Goal: Transaction & Acquisition: Download file/media

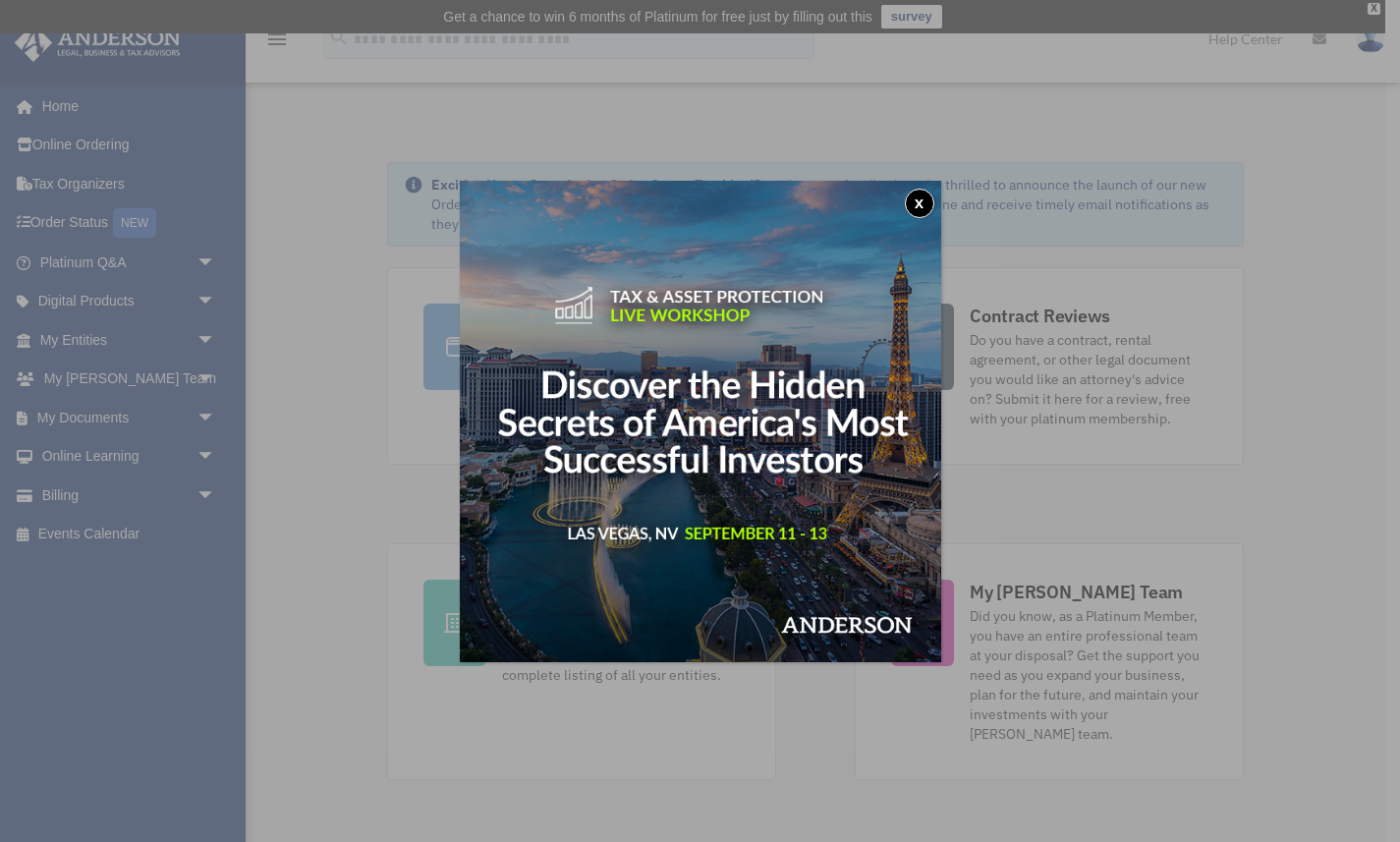
click at [913, 206] on button "x" at bounding box center [920, 204] width 30 height 30
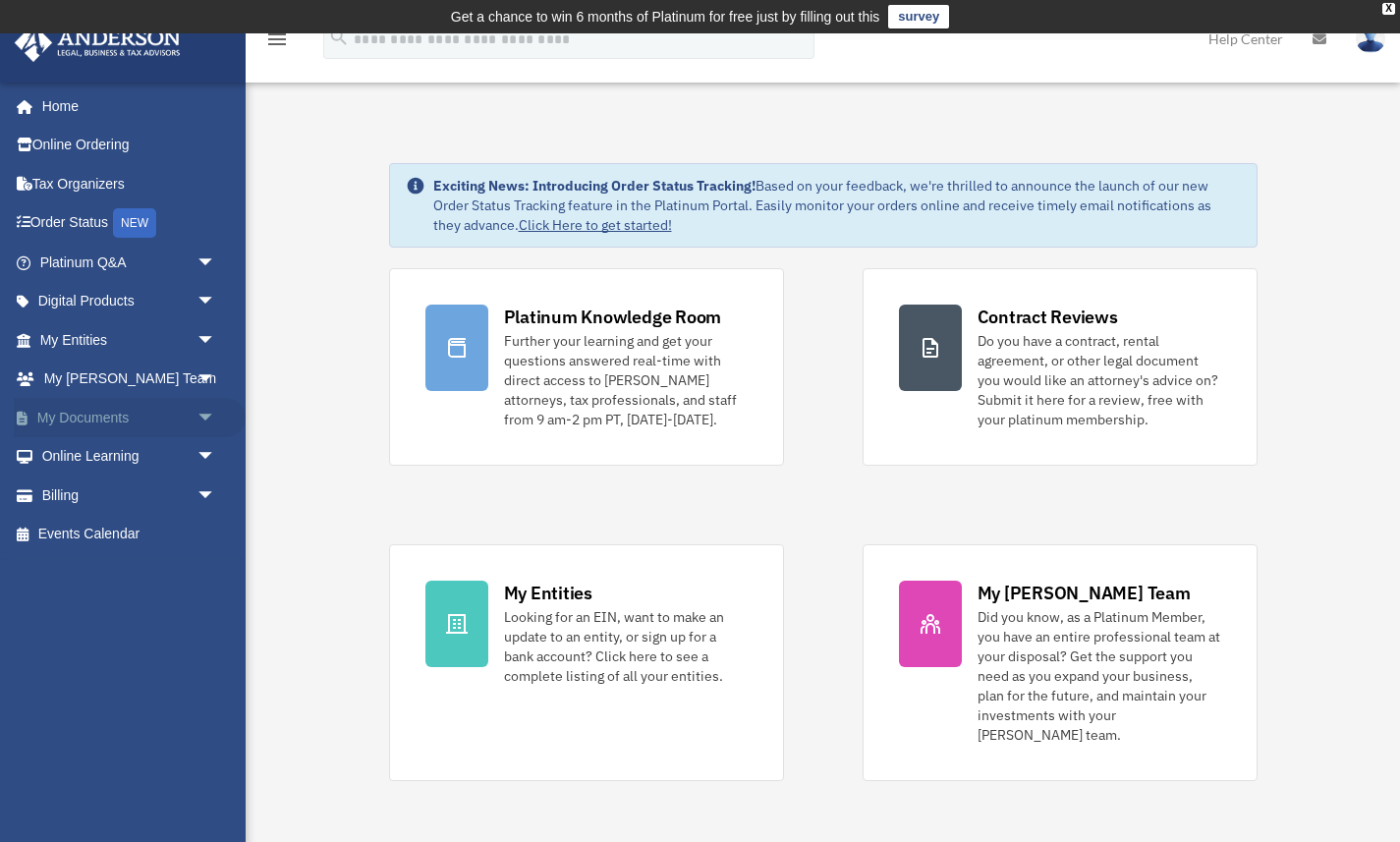
click at [203, 414] on span "arrow_drop_down" at bounding box center [217, 418] width 40 height 40
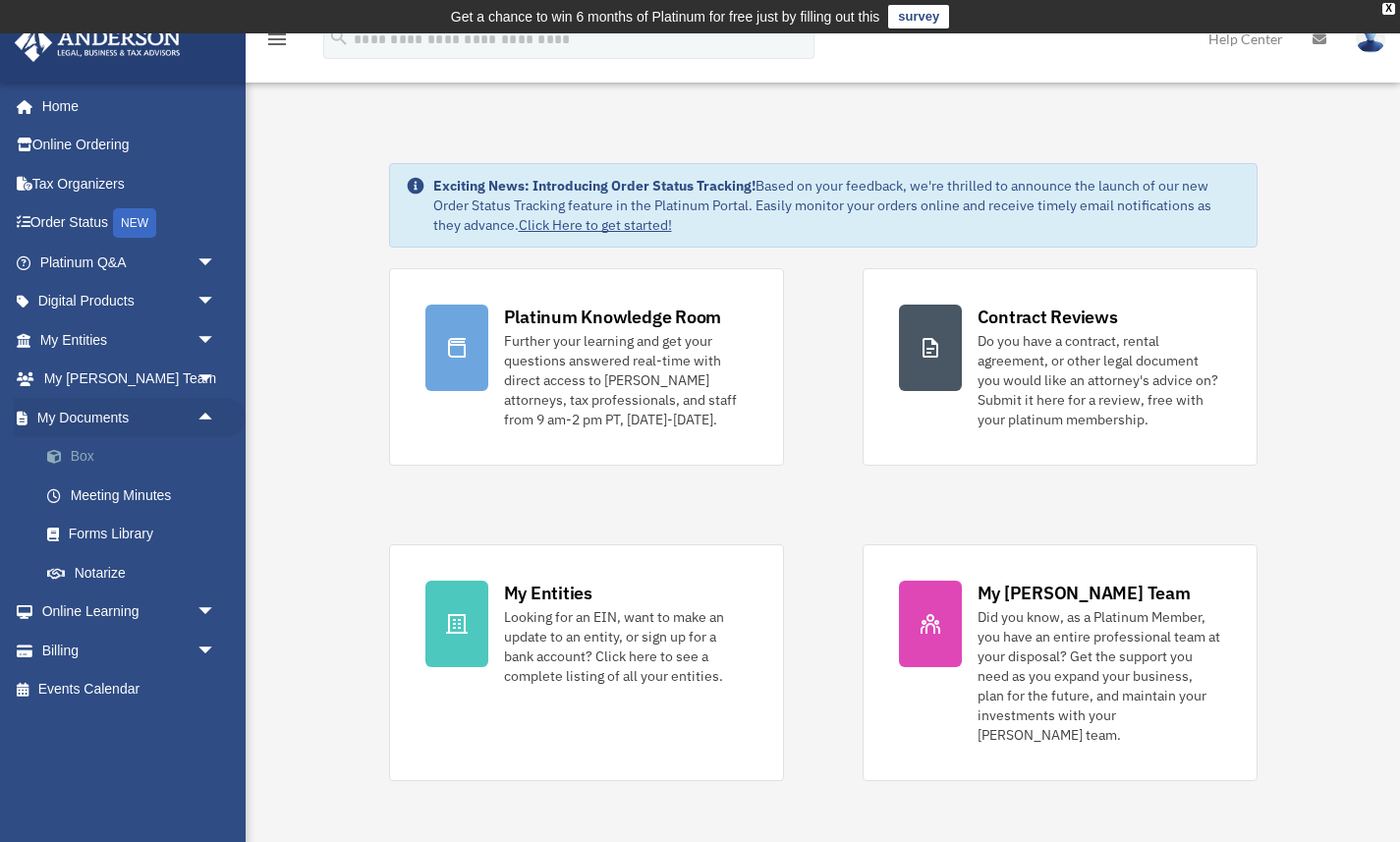
click at [82, 445] on link "Box" at bounding box center [136, 457] width 218 height 40
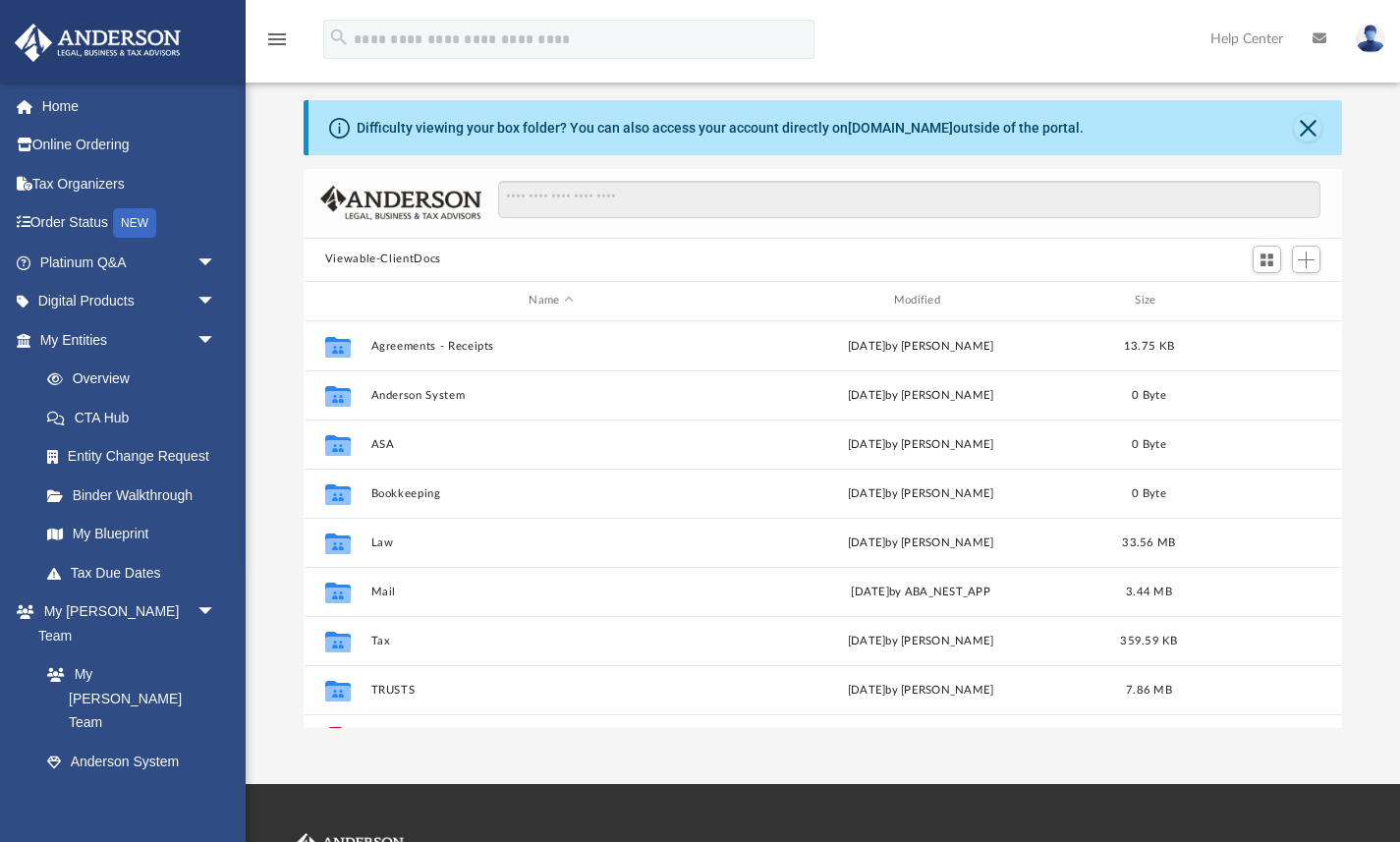
scroll to position [57, 0]
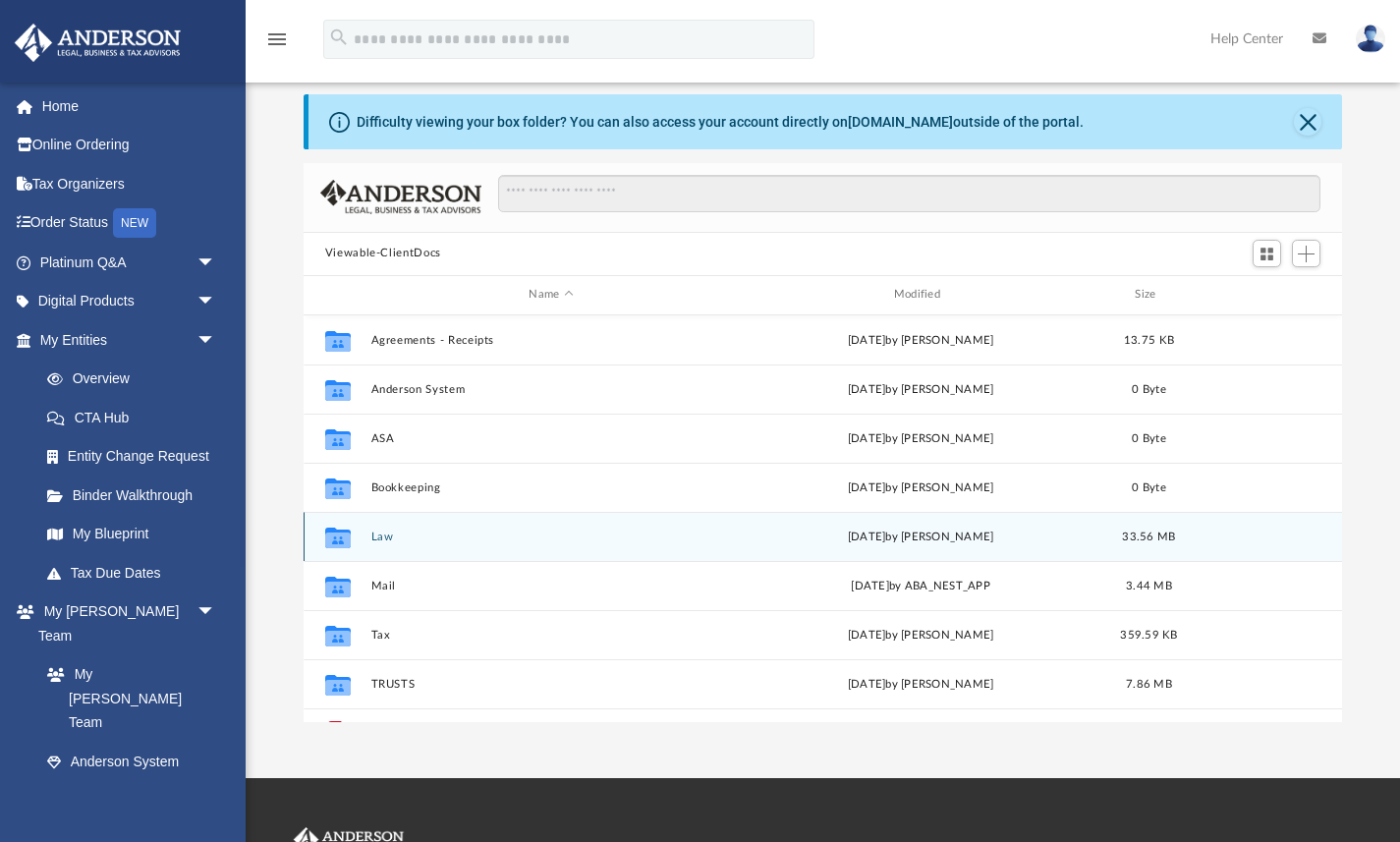
click at [421, 527] on div "Collaborated Folder Law [DATE] by [PERSON_NAME] 33.56 MB" at bounding box center [823, 536] width 1040 height 49
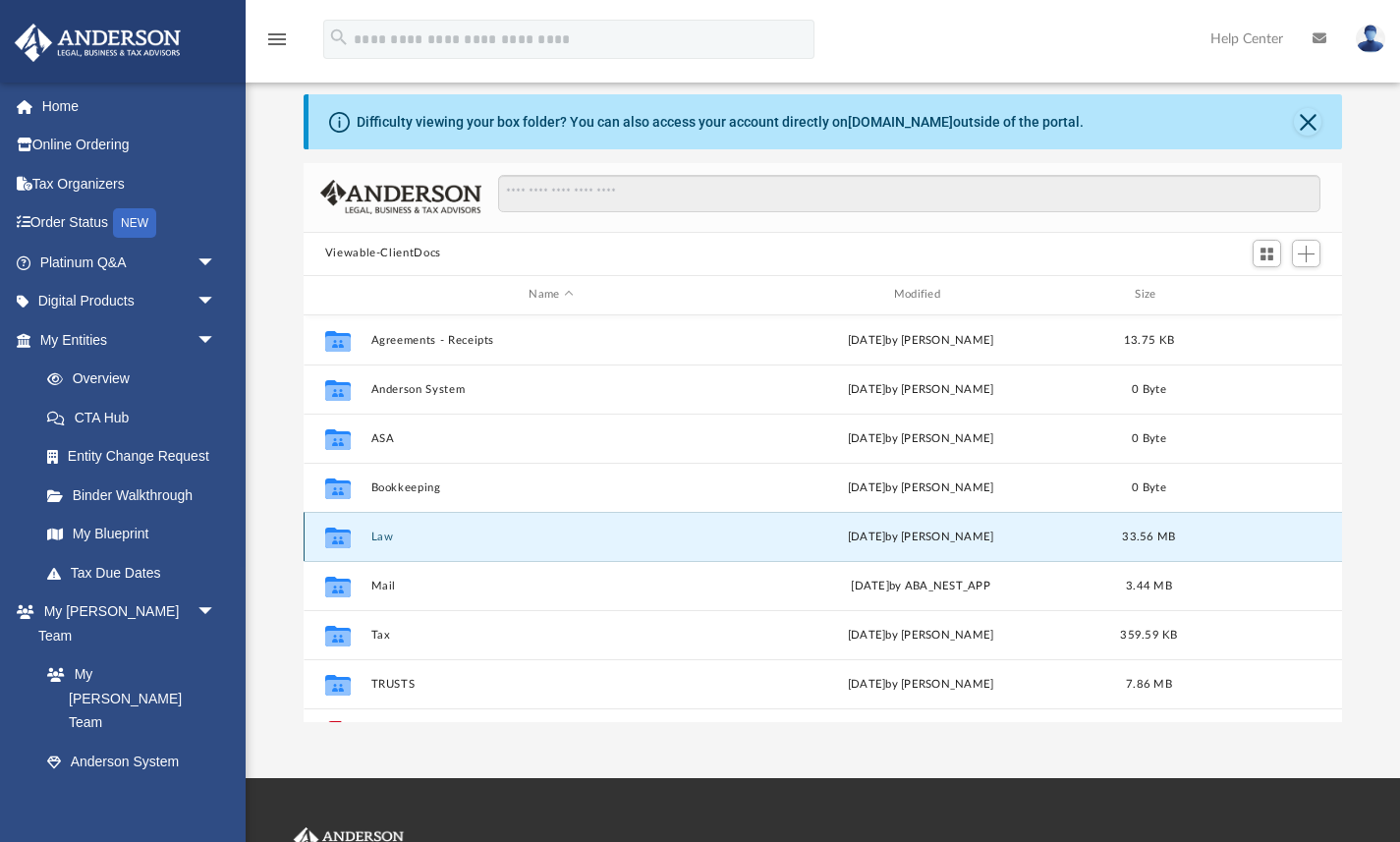
click at [383, 527] on div "Collaborated Folder Law [DATE] by [PERSON_NAME] 33.56 MB" at bounding box center [823, 536] width 1040 height 49
click at [382, 543] on div "Collaborated Folder Law [DATE] by [PERSON_NAME] 33.56 MB" at bounding box center [823, 536] width 1040 height 49
click at [381, 534] on button "Law" at bounding box center [550, 535] width 360 height 13
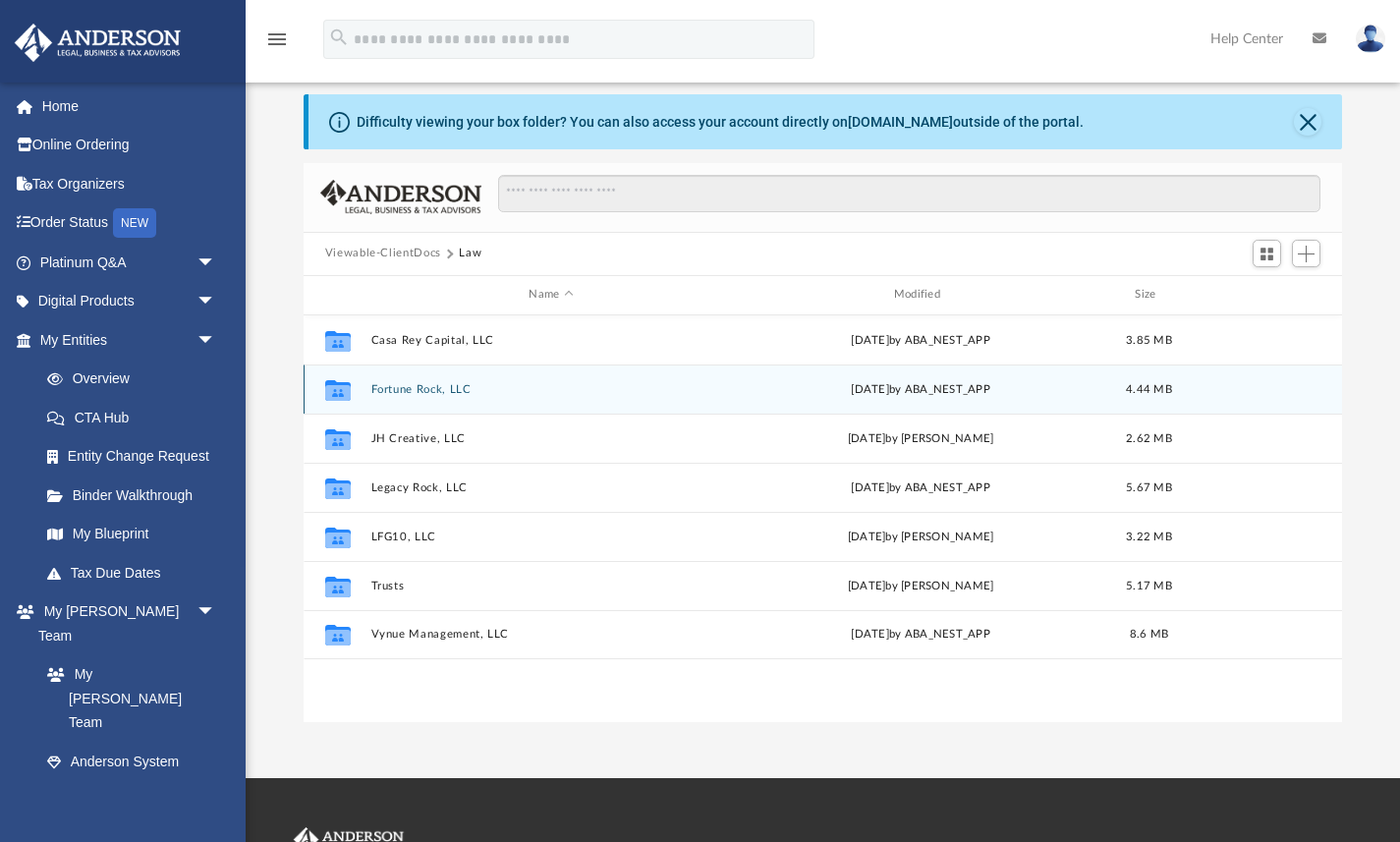
click at [417, 389] on button "Fortune Rock, LLC" at bounding box center [550, 388] width 360 height 13
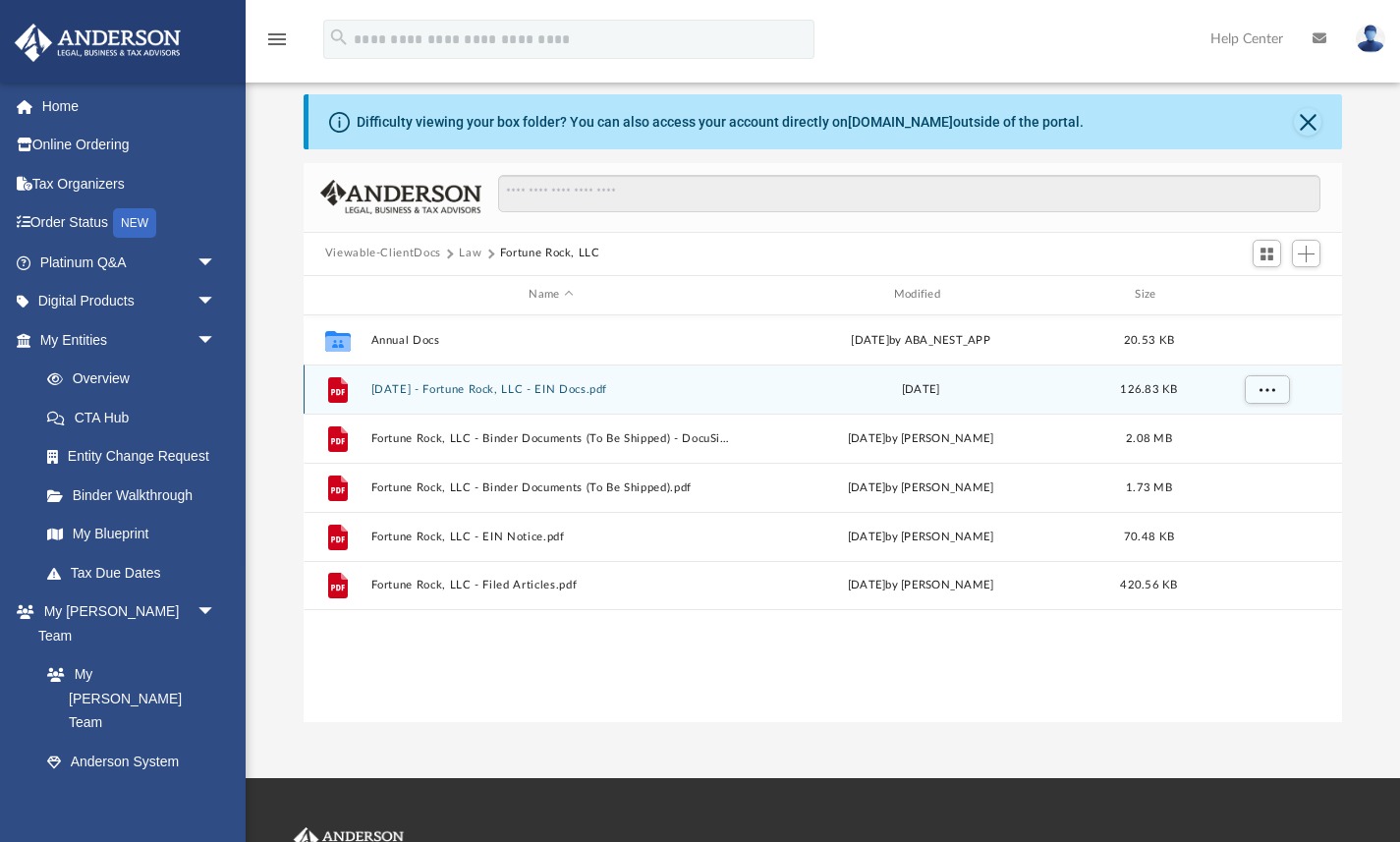
click at [447, 392] on button "[DATE] - Fortune Rock, LLC - EIN Docs.pdf" at bounding box center [550, 388] width 360 height 13
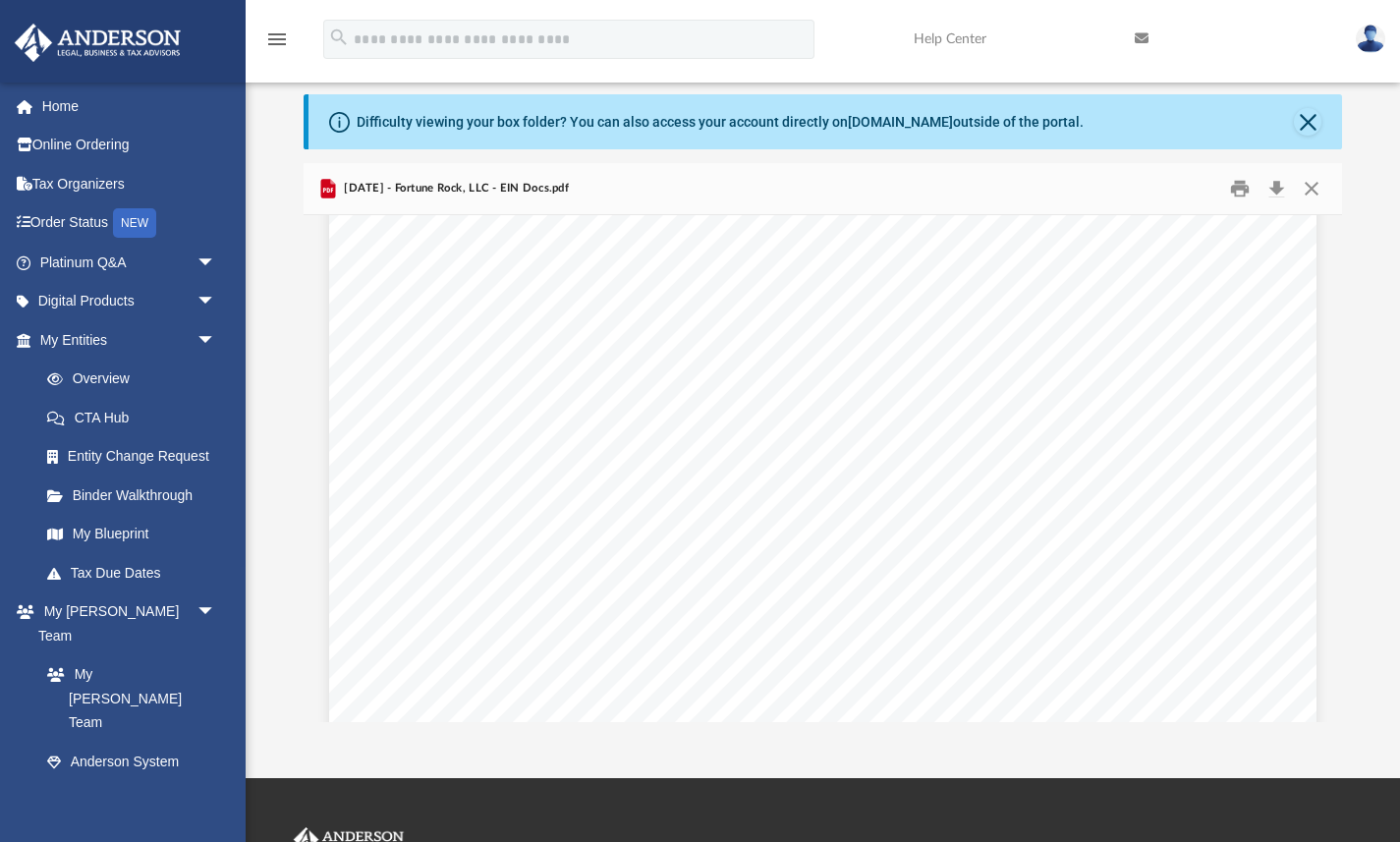
scroll to position [98, 0]
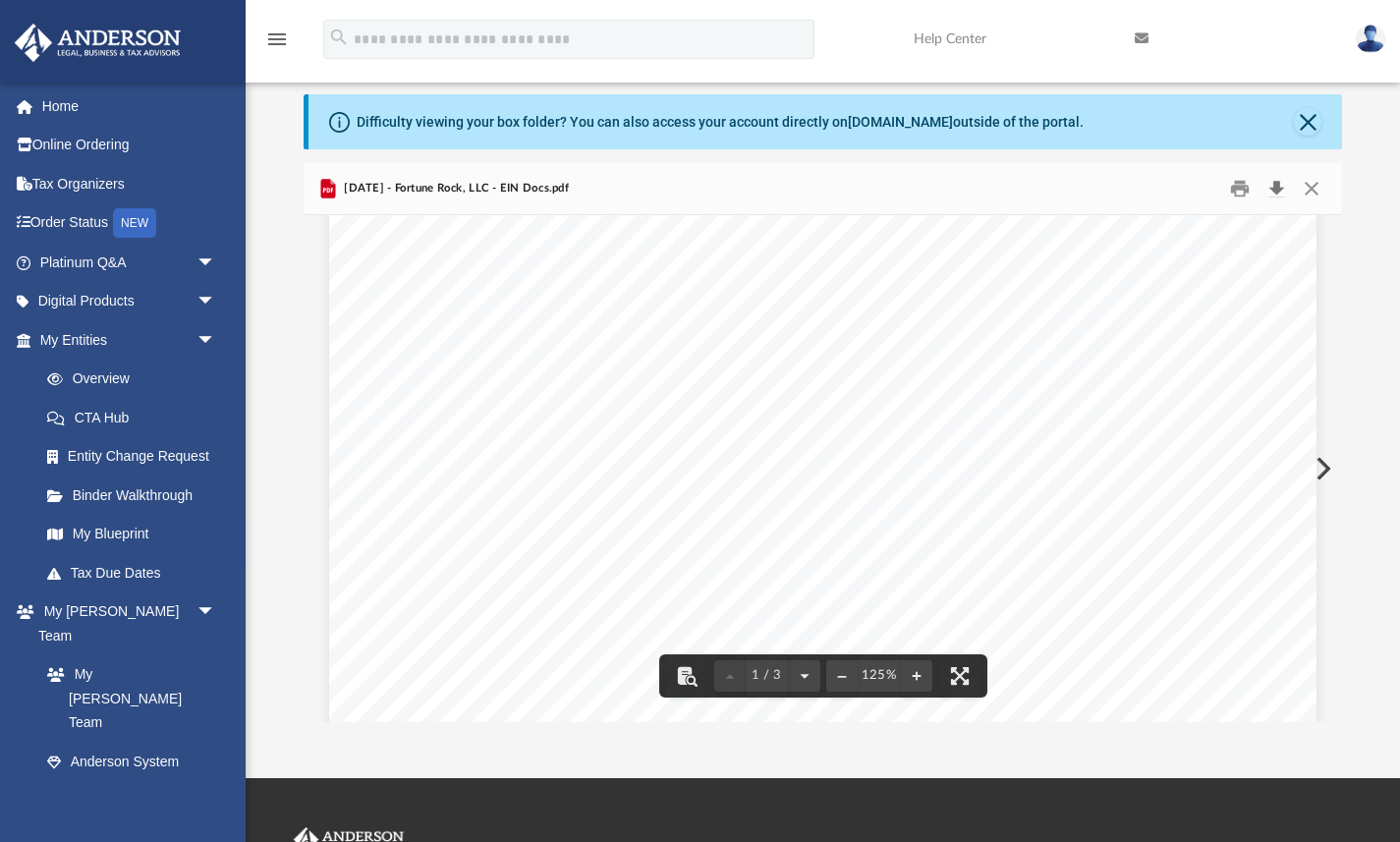
click at [1265, 182] on button "Download" at bounding box center [1277, 188] width 36 height 31
